Goal: Task Accomplishment & Management: Use online tool/utility

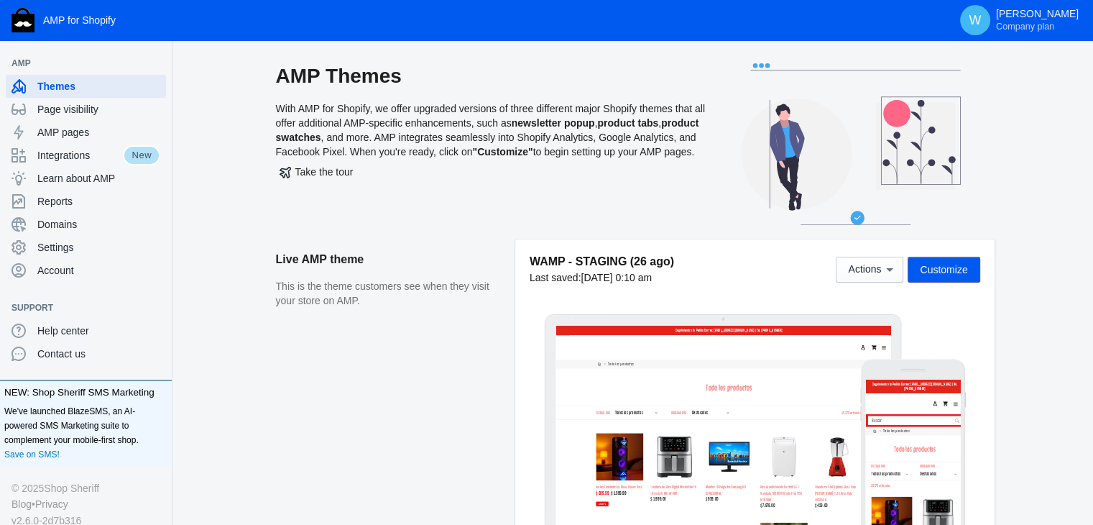
click at [948, 269] on span "Customize" at bounding box center [943, 269] width 47 height 11
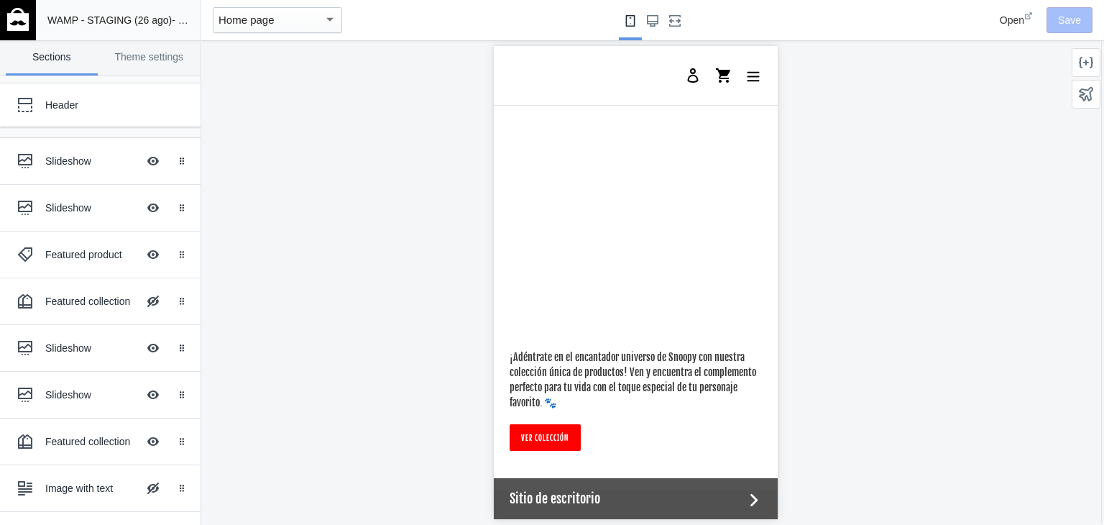
scroll to position [3179, 0]
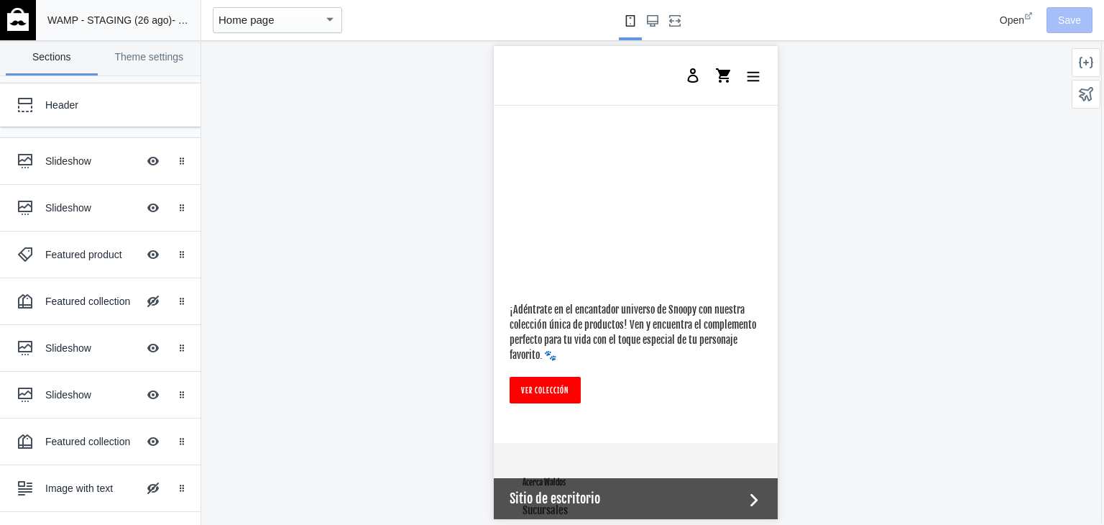
click at [22, 28] on img at bounding box center [18, 19] width 22 height 23
